Goal: Use online tool/utility: Utilize a website feature to perform a specific function

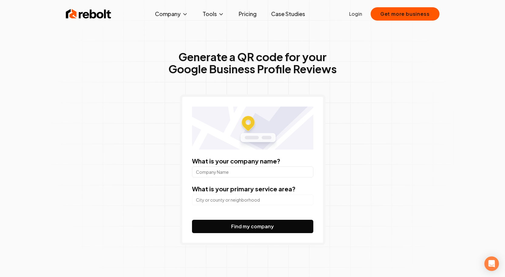
click at [207, 167] on input "What is your company name?" at bounding box center [252, 172] width 121 height 11
type input "R"
type input "Prime Dental Care"
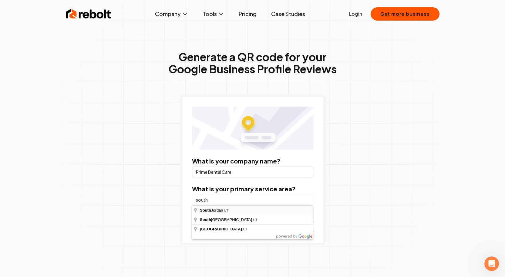
type input "[GEOGRAPHIC_DATA], [GEOGRAPHIC_DATA]"
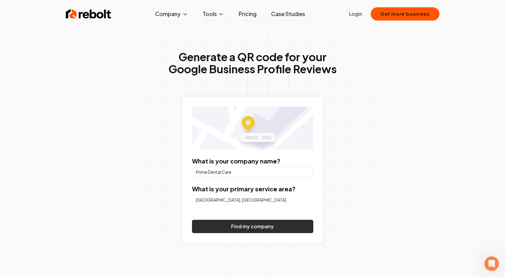
click at [234, 224] on button "Find my company" at bounding box center [252, 226] width 121 height 13
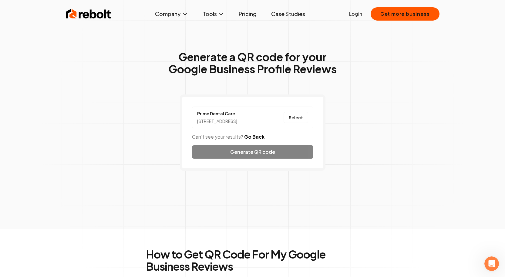
click at [244, 160] on div "Prime Dental Care [STREET_ADDRESS] Select Can't see your results? Go Back Gener…" at bounding box center [253, 133] width 146 height 76
click at [246, 157] on div "Prime Dental Care [STREET_ADDRESS] Select Can't see your results? Go Back Gener…" at bounding box center [253, 133] width 146 height 76
click at [300, 120] on button "Select" at bounding box center [296, 117] width 25 height 11
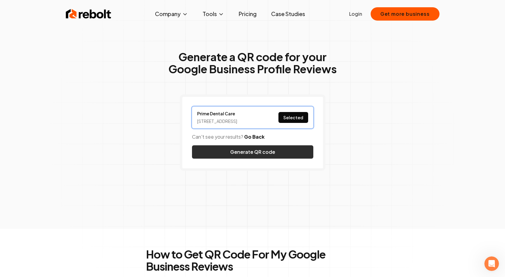
click at [265, 159] on button "Generate QR code" at bounding box center [252, 152] width 121 height 13
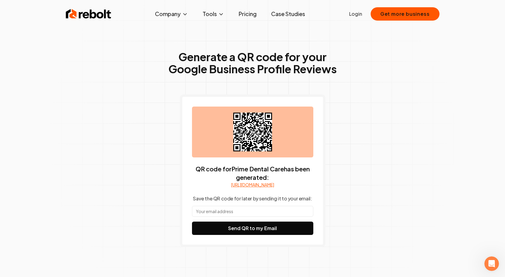
click at [274, 217] on input "text" at bounding box center [252, 211] width 121 height 11
type input "[EMAIL_ADDRESS][DOMAIN_NAME]"
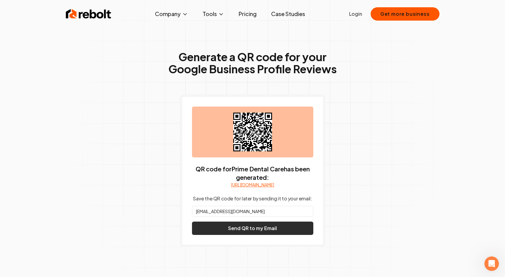
click at [267, 235] on button "Send QR to my Email" at bounding box center [252, 228] width 121 height 13
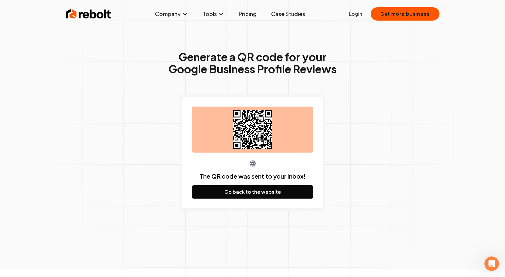
click at [381, 103] on div "Generate a QR code for your Google Business Profile Reviews The QR code was sen…" at bounding box center [252, 143] width 311 height 252
